Goal: Task Accomplishment & Management: Use online tool/utility

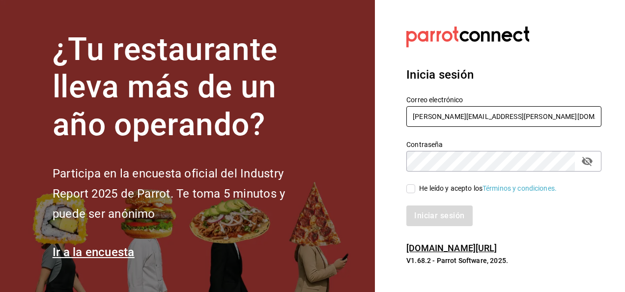
click at [452, 116] on input "carlos.moreno@grupocosteno.com" at bounding box center [504, 116] width 195 height 21
type input "ruben.luz@grupocosteno.com"
click at [393, 211] on section "Datos incorrectos. Verifica que tu Correo o Contraseña estén bien escritos. Ini…" at bounding box center [500, 146] width 250 height 292
click at [409, 189] on input "He leído y acepto los Términos y condiciones." at bounding box center [411, 188] width 9 height 9
checkbox input "true"
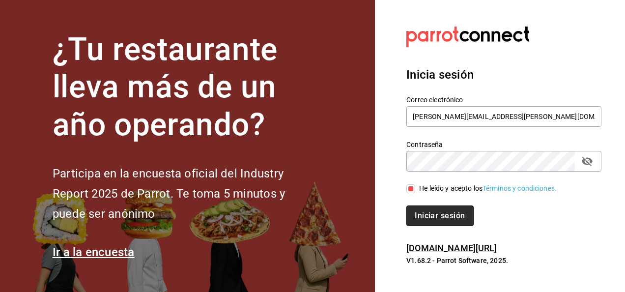
click at [430, 216] on button "Iniciar sesión" at bounding box center [440, 215] width 67 height 21
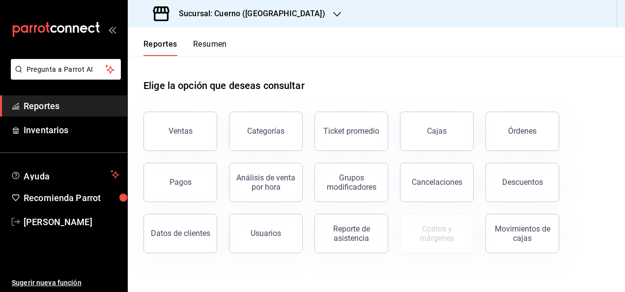
click at [286, 21] on div "Sucursal: Cuerno ([GEOGRAPHIC_DATA])" at bounding box center [240, 14] width 209 height 28
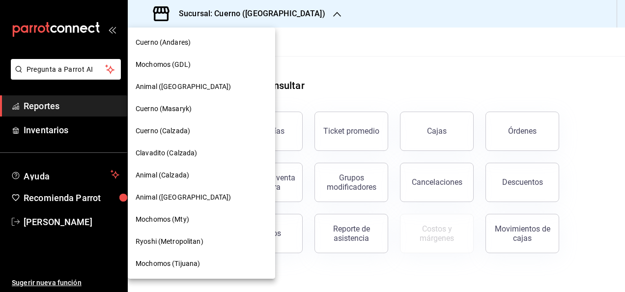
click at [346, 47] on div at bounding box center [312, 146] width 625 height 292
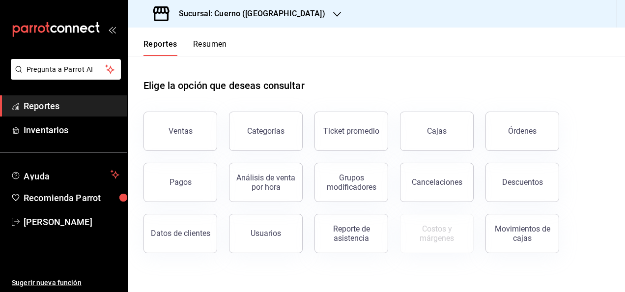
click at [333, 14] on icon "button" at bounding box center [337, 14] width 8 height 8
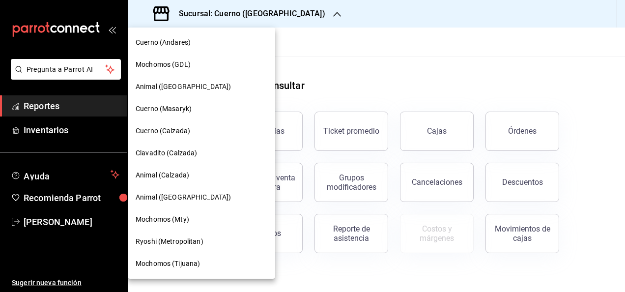
click at [173, 200] on span "Animal ([GEOGRAPHIC_DATA])" at bounding box center [183, 197] width 95 height 10
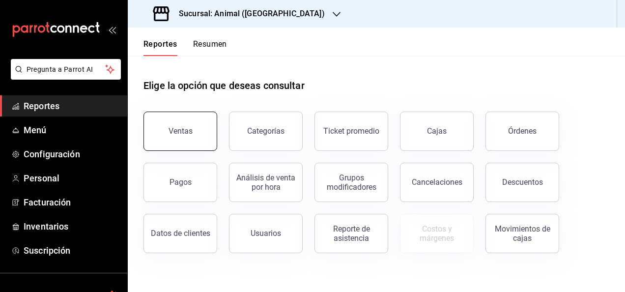
click at [181, 135] on div "Ventas" at bounding box center [181, 130] width 24 height 9
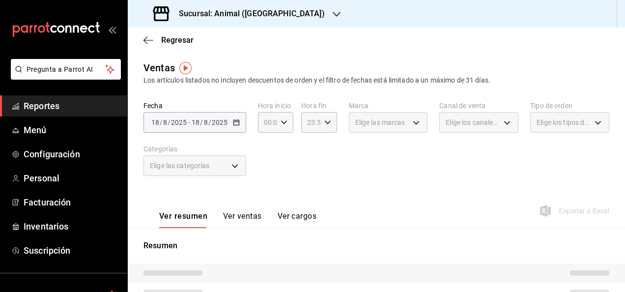
click at [214, 128] on div "[DATE] [DATE] - [DATE] [DATE]" at bounding box center [195, 122] width 103 height 21
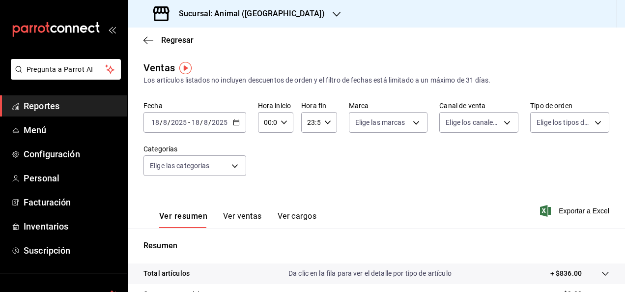
click at [211, 123] on input "2025" at bounding box center [219, 122] width 17 height 8
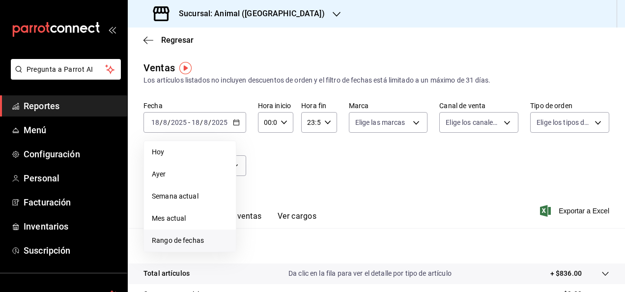
click at [185, 241] on span "Rango de fechas" at bounding box center [190, 240] width 76 height 10
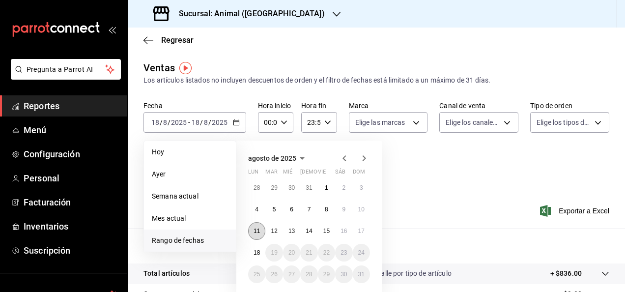
click at [256, 230] on abbr "11" at bounding box center [257, 231] width 6 height 7
click at [256, 255] on abbr "18" at bounding box center [257, 252] width 6 height 7
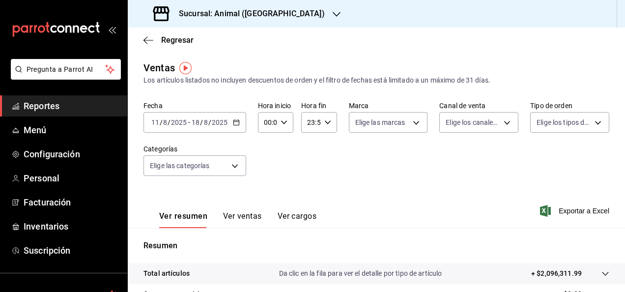
click at [282, 129] on div "00:00 Hora inicio" at bounding box center [275, 122] width 35 height 21
click at [265, 178] on span "05" at bounding box center [266, 180] width 2 height 8
type input "05:00"
click at [327, 126] on div at bounding box center [312, 146] width 625 height 292
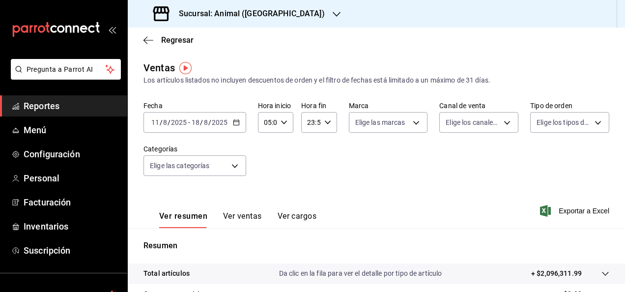
click at [327, 126] on div "23:59 Hora fin" at bounding box center [318, 122] width 35 height 21
click at [308, 162] on span "05" at bounding box center [309, 161] width 2 height 8
type input "05:59"
click at [304, 159] on button "05" at bounding box center [309, 161] width 14 height 20
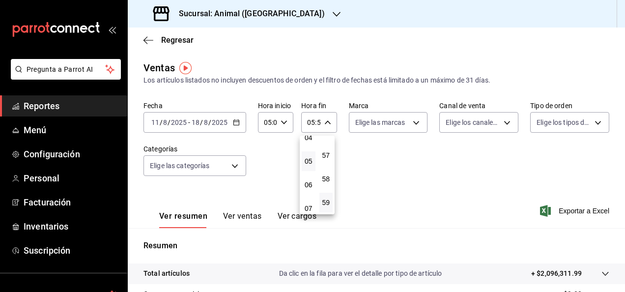
click at [405, 185] on div at bounding box center [312, 146] width 625 height 292
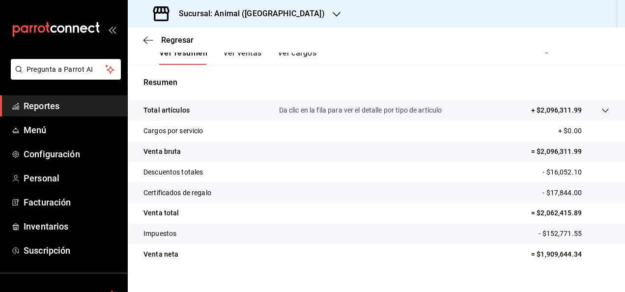
scroll to position [163, 0]
click at [152, 38] on icon "button" at bounding box center [149, 40] width 10 height 9
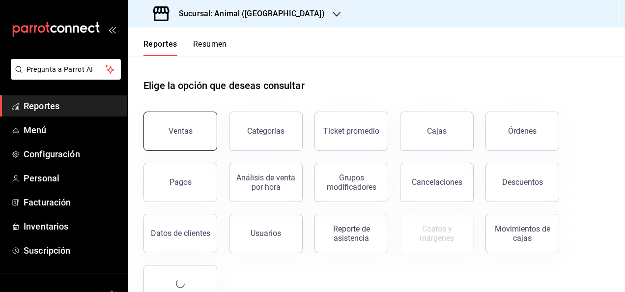
click at [175, 146] on button "Ventas" at bounding box center [181, 131] width 74 height 39
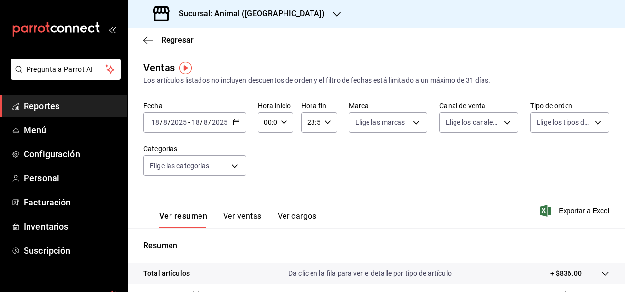
click at [237, 120] on \(Stroke\) "button" at bounding box center [236, 122] width 6 height 5
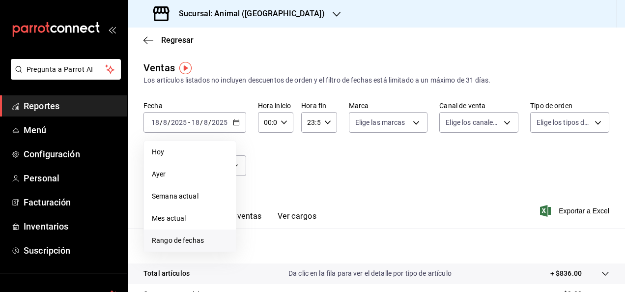
click at [197, 240] on span "Rango de fechas" at bounding box center [190, 240] width 76 height 10
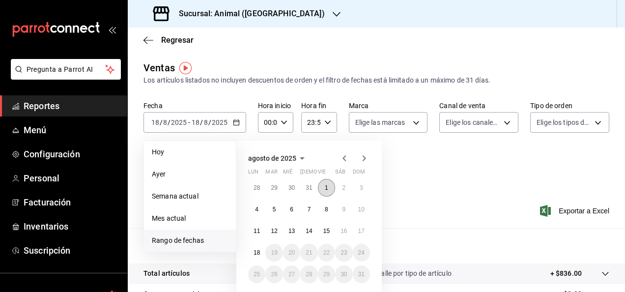
click at [326, 195] on button "1" at bounding box center [326, 188] width 17 height 18
click at [252, 255] on button "18" at bounding box center [256, 253] width 17 height 18
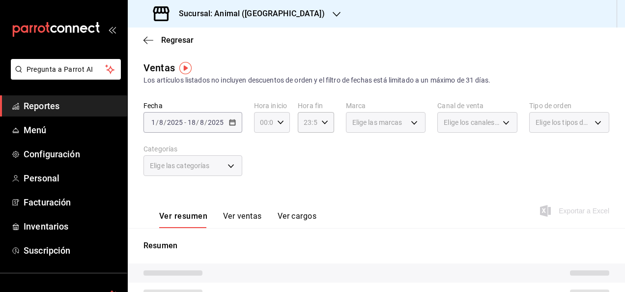
click at [278, 125] on icon "button" at bounding box center [280, 122] width 7 height 7
click at [262, 147] on span "04" at bounding box center [262, 146] width 2 height 8
type input "04:00"
click at [322, 122] on div at bounding box center [312, 146] width 625 height 292
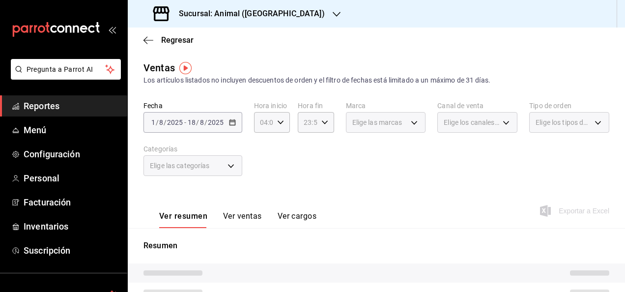
click at [322, 122] on icon "button" at bounding box center [324, 122] width 7 height 7
click at [304, 160] on span "04" at bounding box center [305, 161] width 2 height 8
click at [321, 152] on button "00" at bounding box center [323, 148] width 14 height 20
type input "04:00"
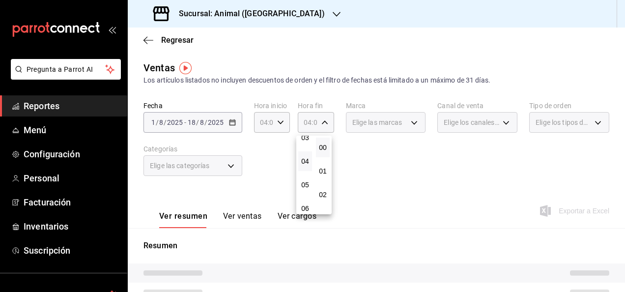
click at [365, 142] on div at bounding box center [312, 146] width 625 height 292
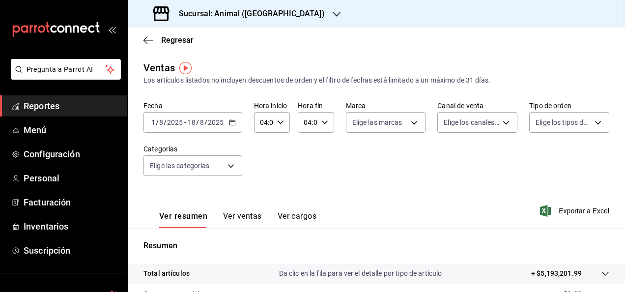
scroll to position [179, 0]
